Goal: Task Accomplishment & Management: Manage account settings

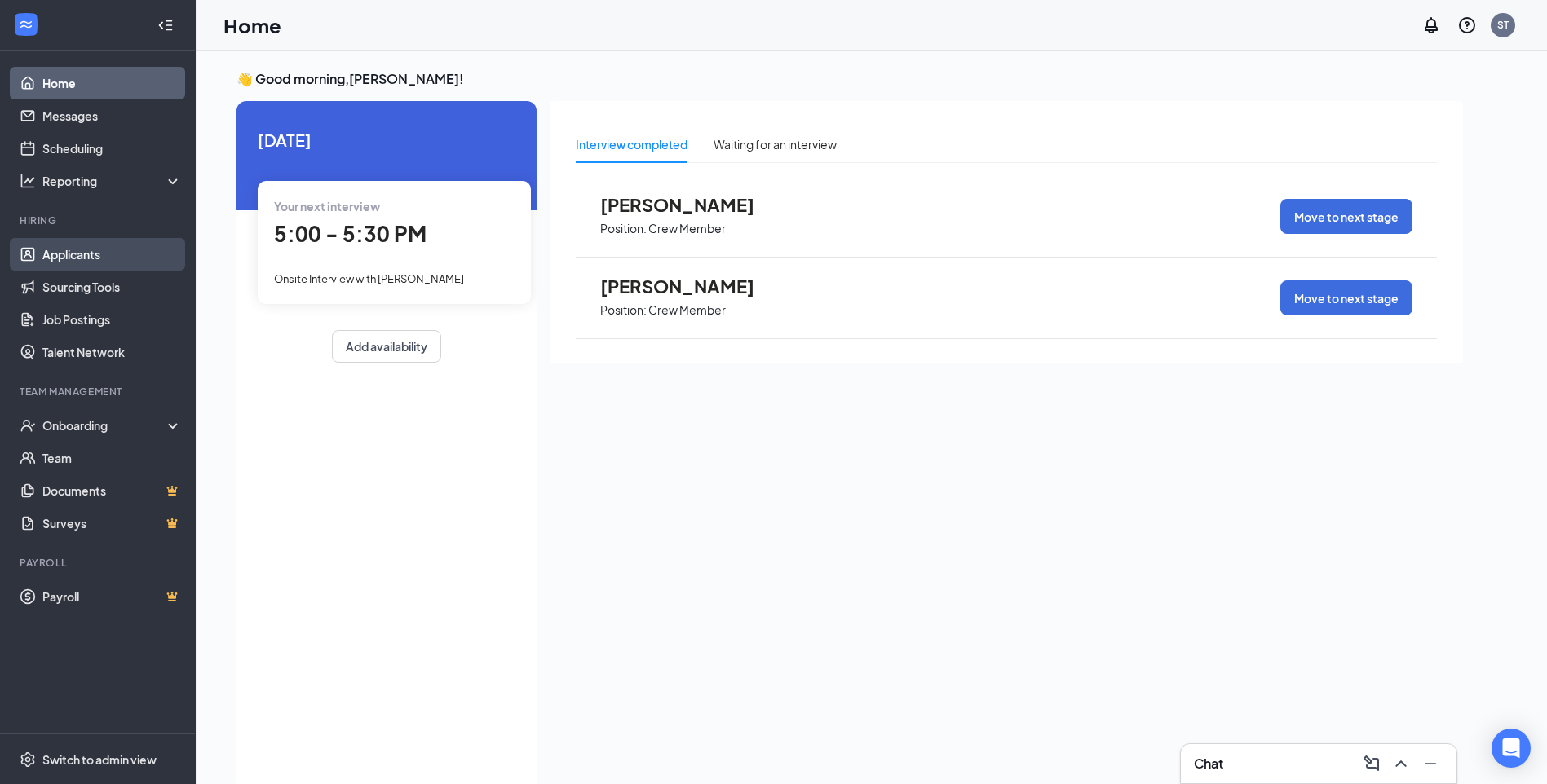
click at [99, 255] on link "Applicants" at bounding box center [112, 254] width 139 height 33
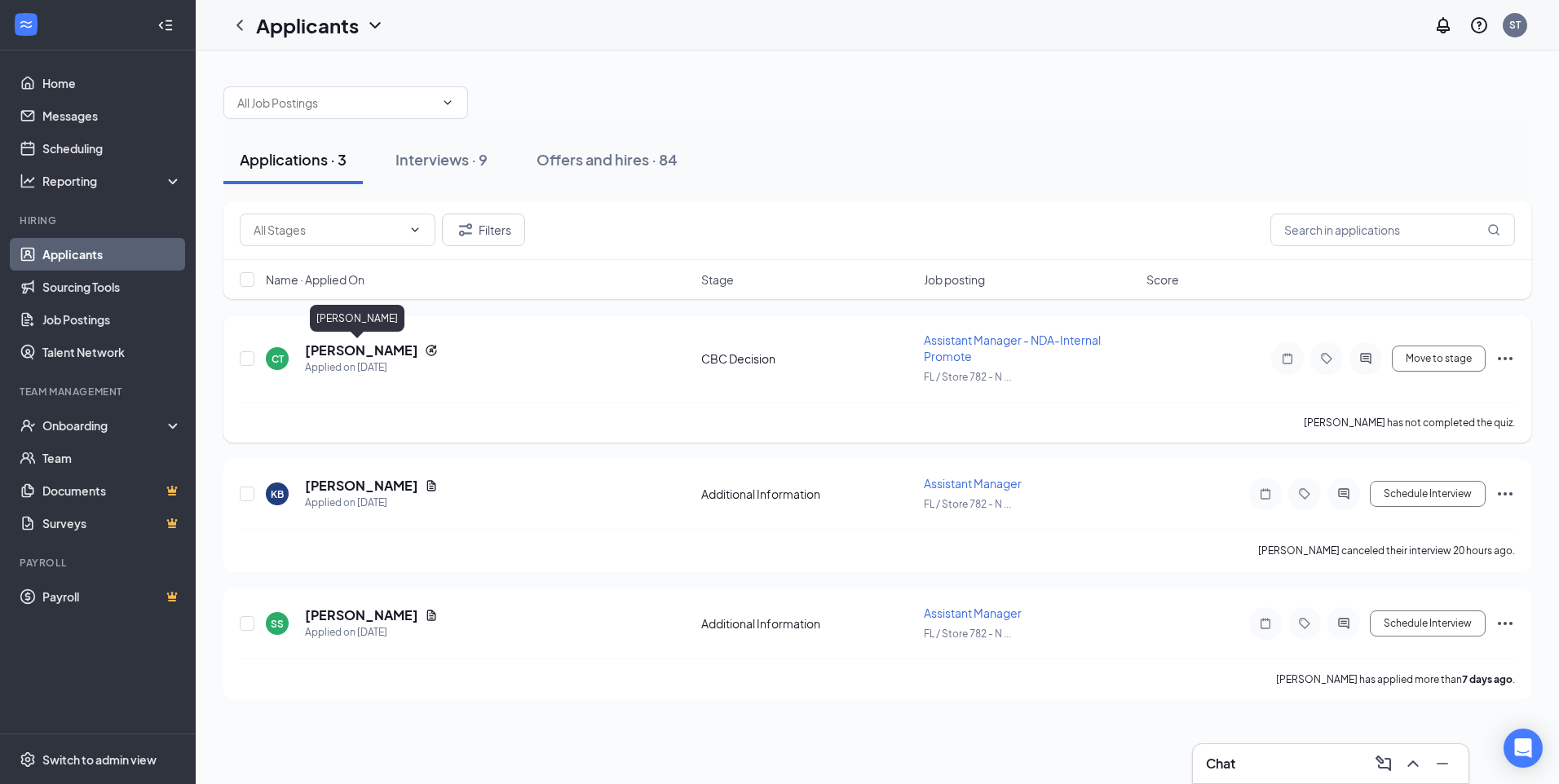
click at [321, 347] on h5 "[PERSON_NAME]" at bounding box center [361, 350] width 113 height 18
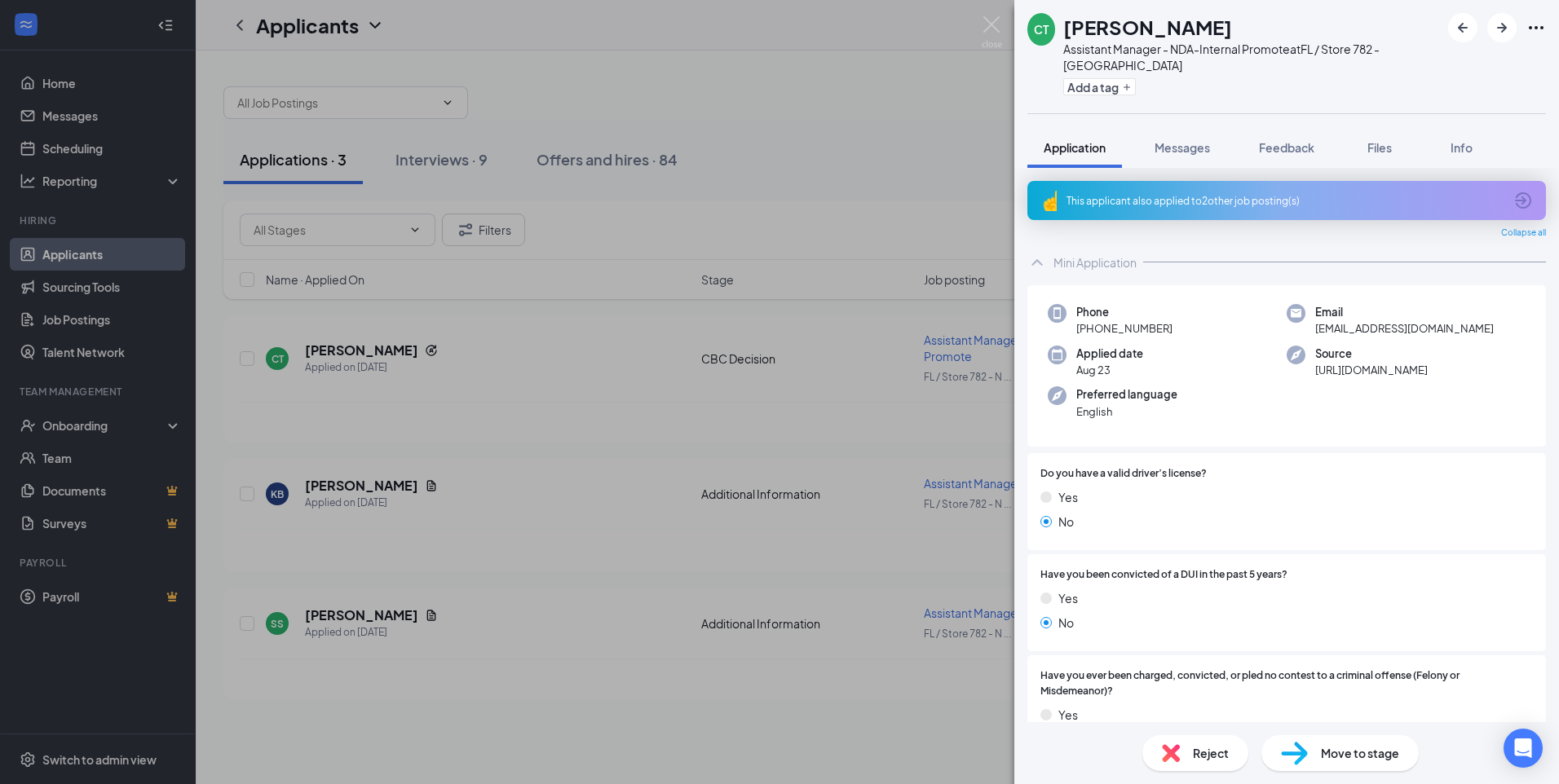
click at [475, 161] on div "CT [PERSON_NAME] Assistant Manager - NDA-Internal Promote at [GEOGRAPHIC_DATA] …" at bounding box center [780, 392] width 1559 height 784
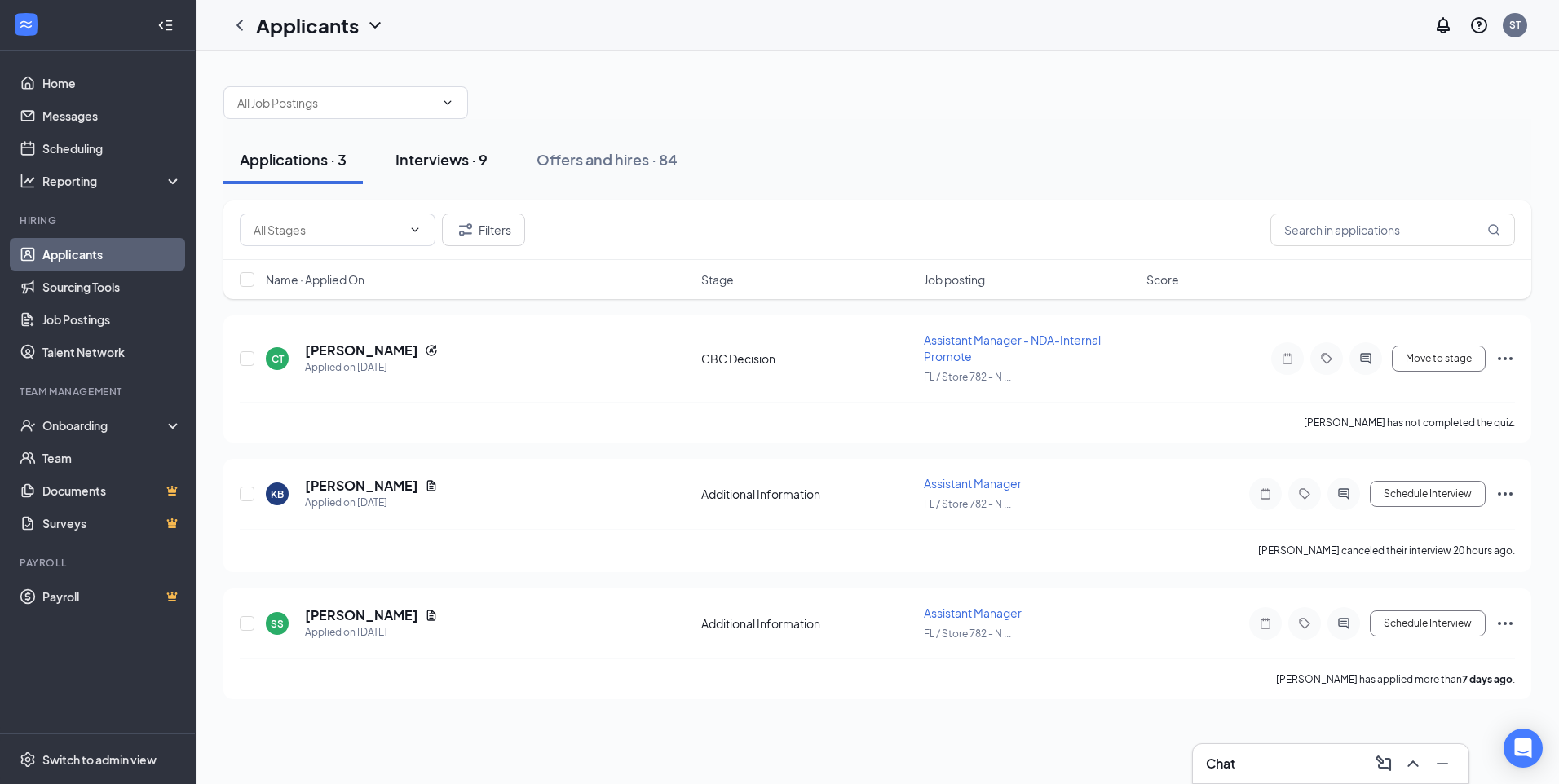
click at [457, 154] on div "Interviews · 9" at bounding box center [441, 159] width 92 height 20
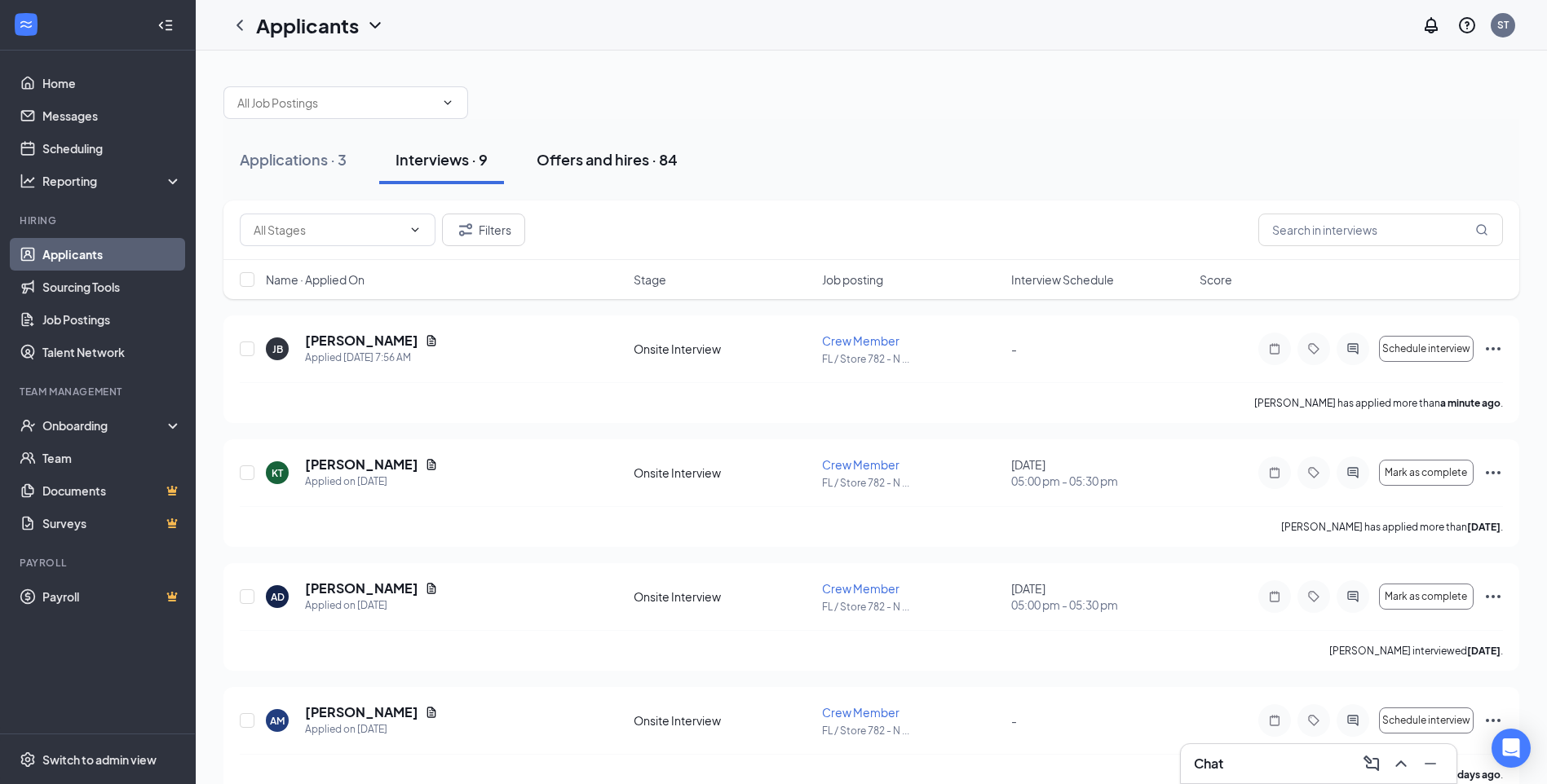
click at [629, 153] on div "Offers and hires · 84" at bounding box center [607, 159] width 141 height 20
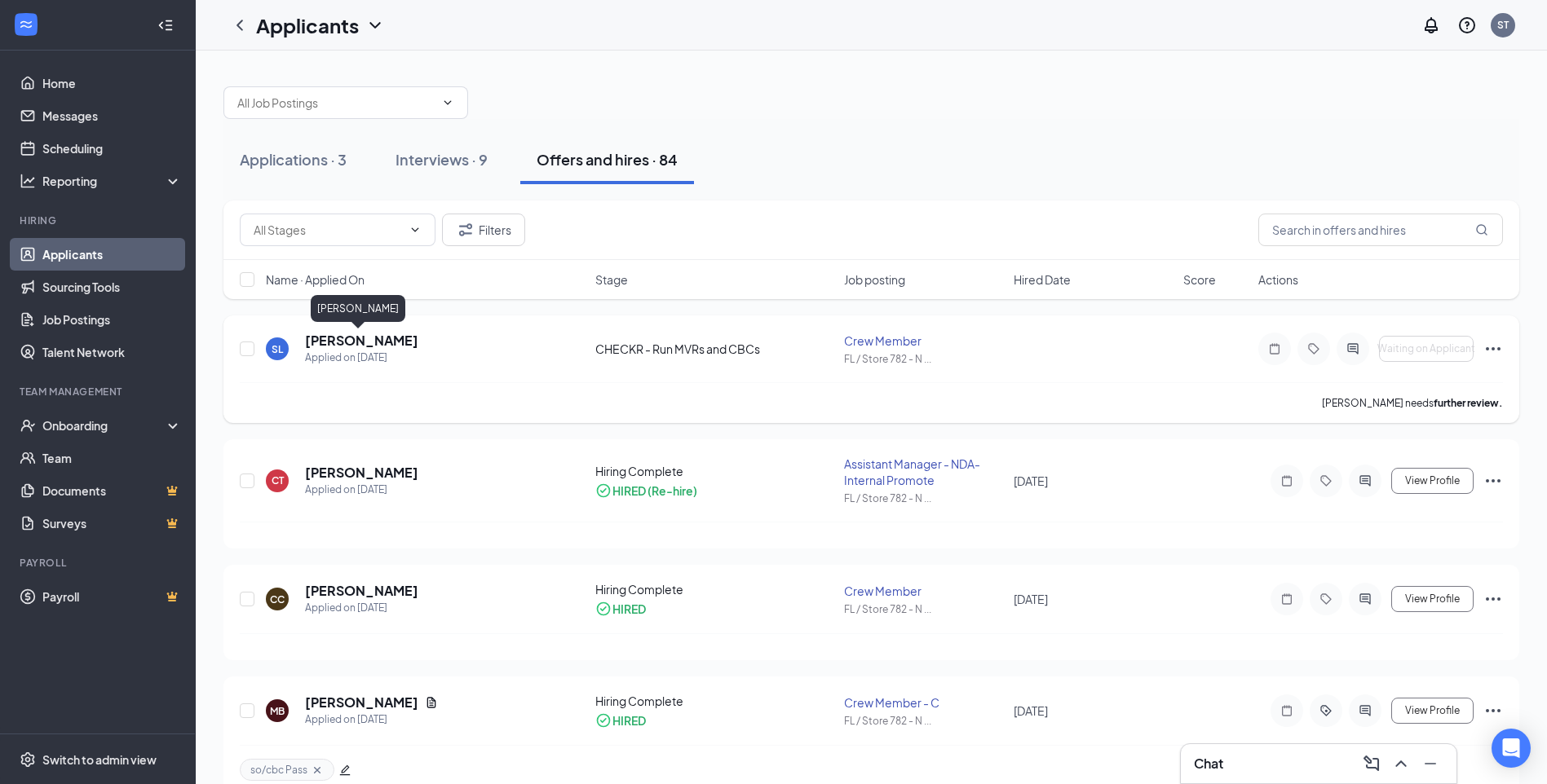
click at [368, 337] on h5 "[PERSON_NAME]" at bounding box center [361, 341] width 113 height 18
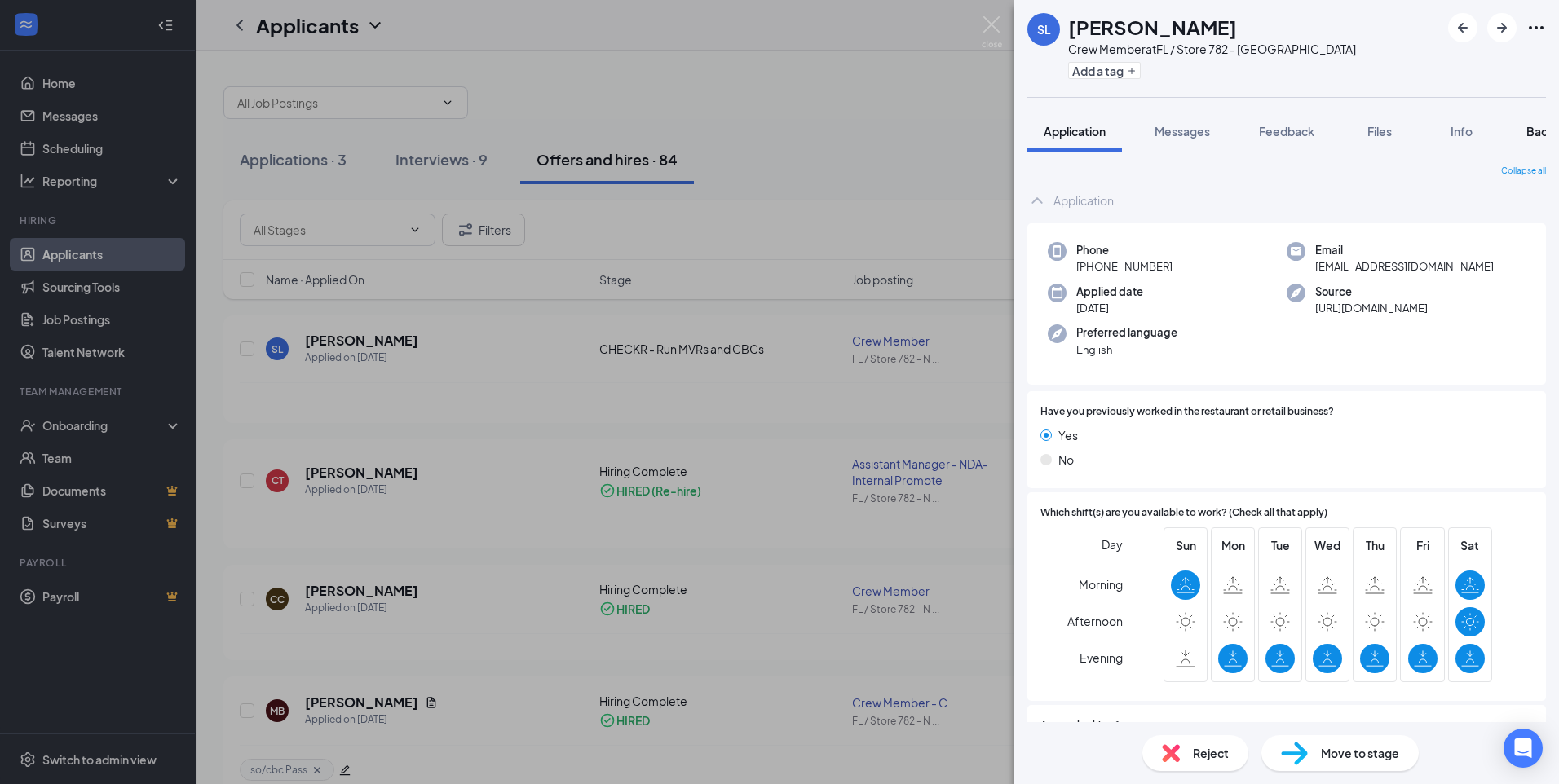
click at [1534, 129] on span "Background" at bounding box center [1560, 131] width 67 height 15
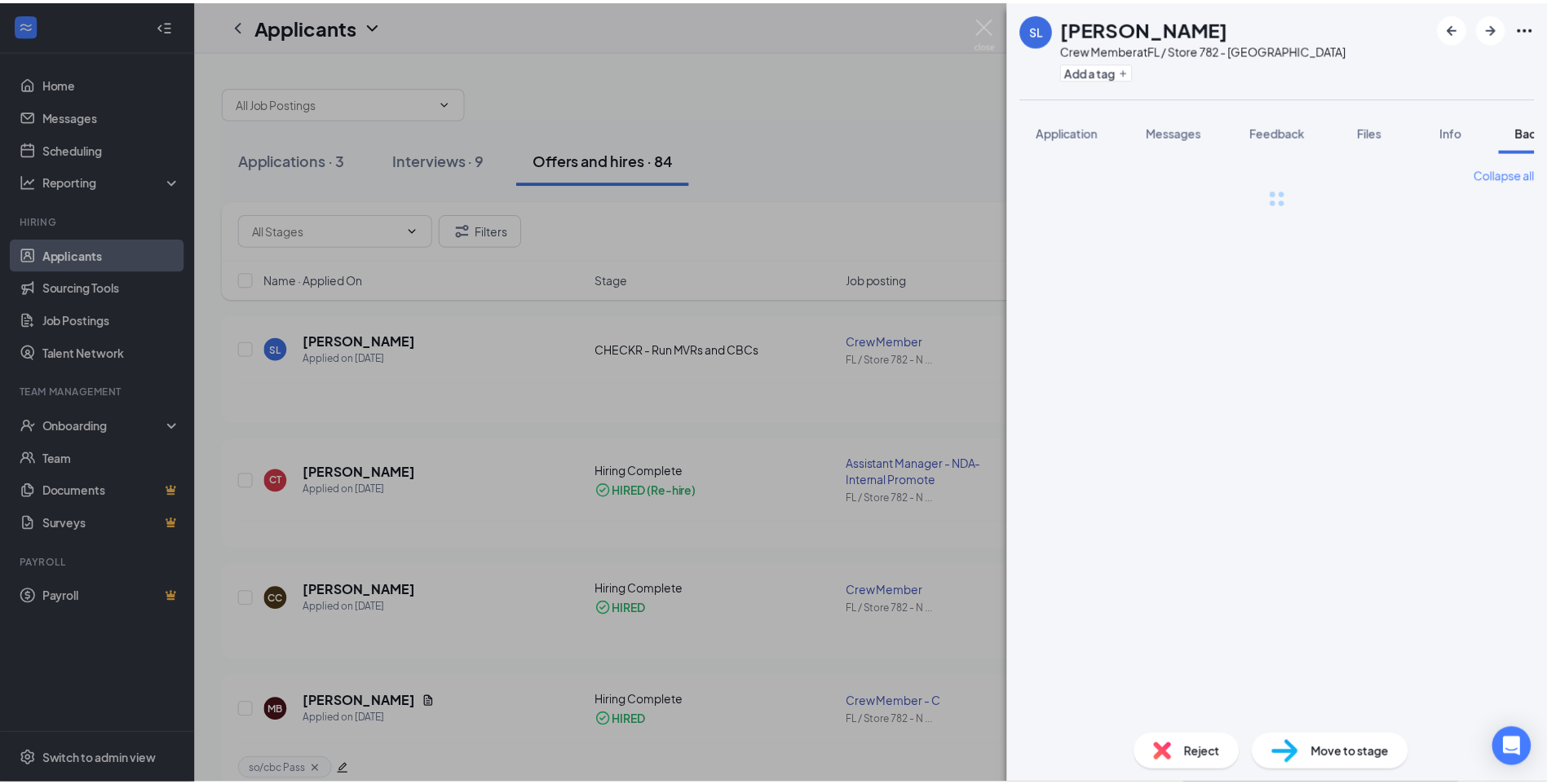
scroll to position [0, 67]
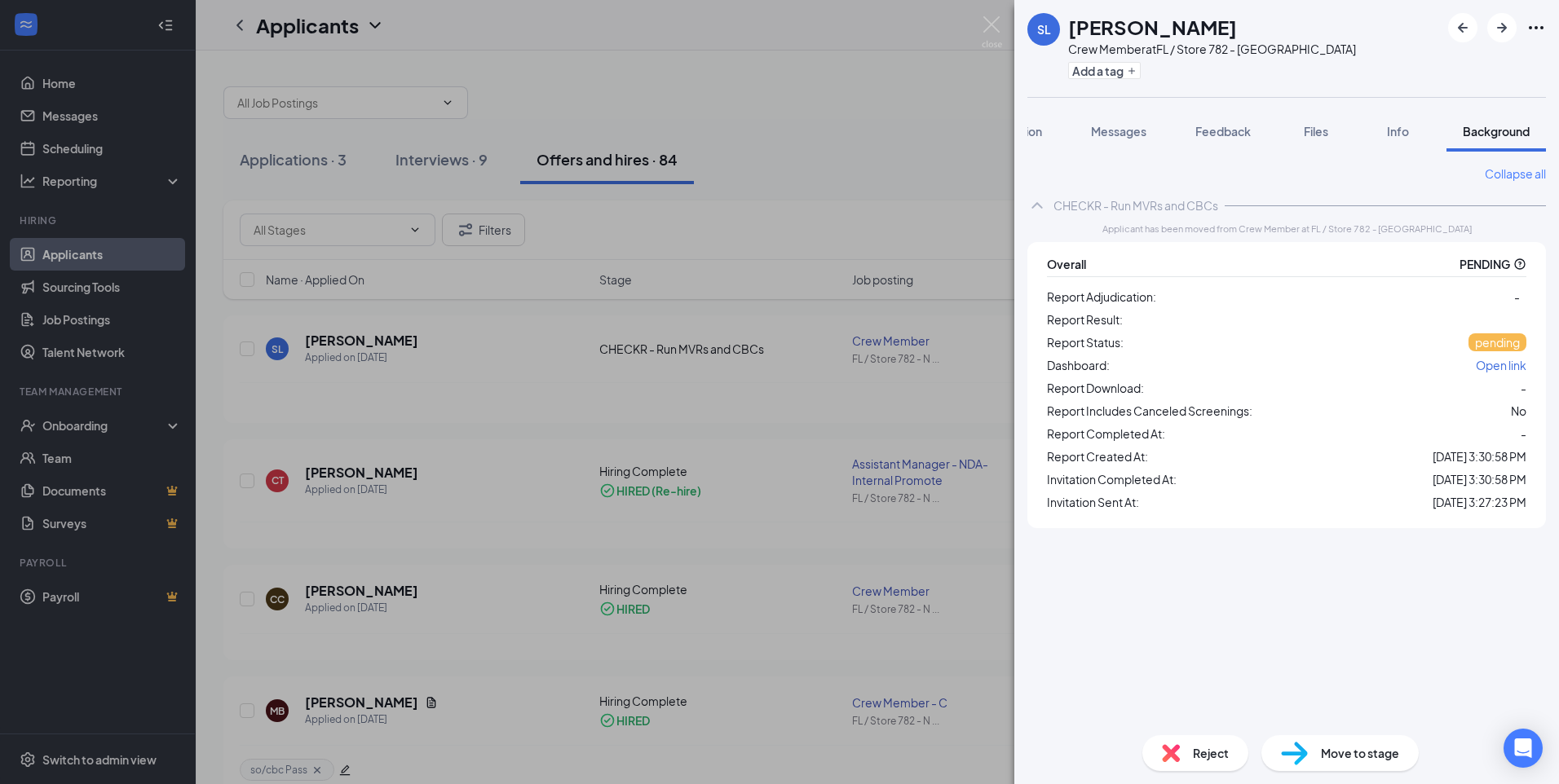
click at [789, 540] on div "SL [PERSON_NAME] Crew Member at [GEOGRAPHIC_DATA] / Store 782 - [GEOGRAPHIC_DAT…" at bounding box center [780, 392] width 1559 height 784
